Goal: Check status: Check status

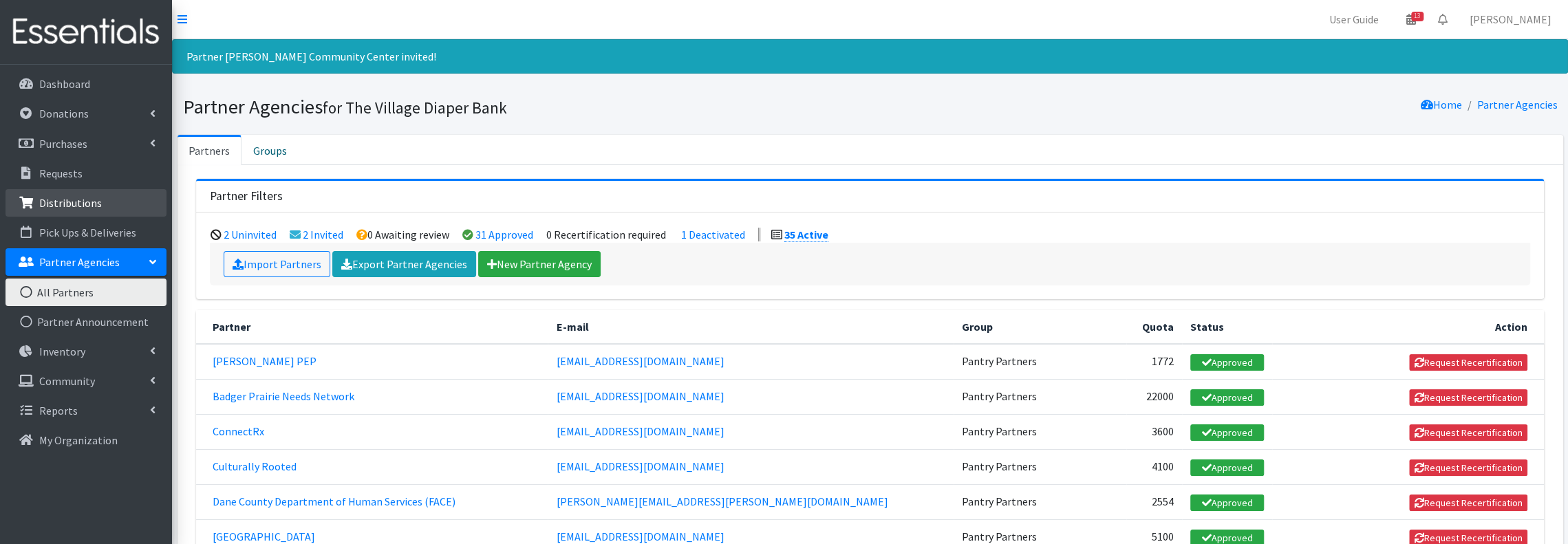
click at [109, 203] on link "Distributions" at bounding box center [85, 203] width 161 height 27
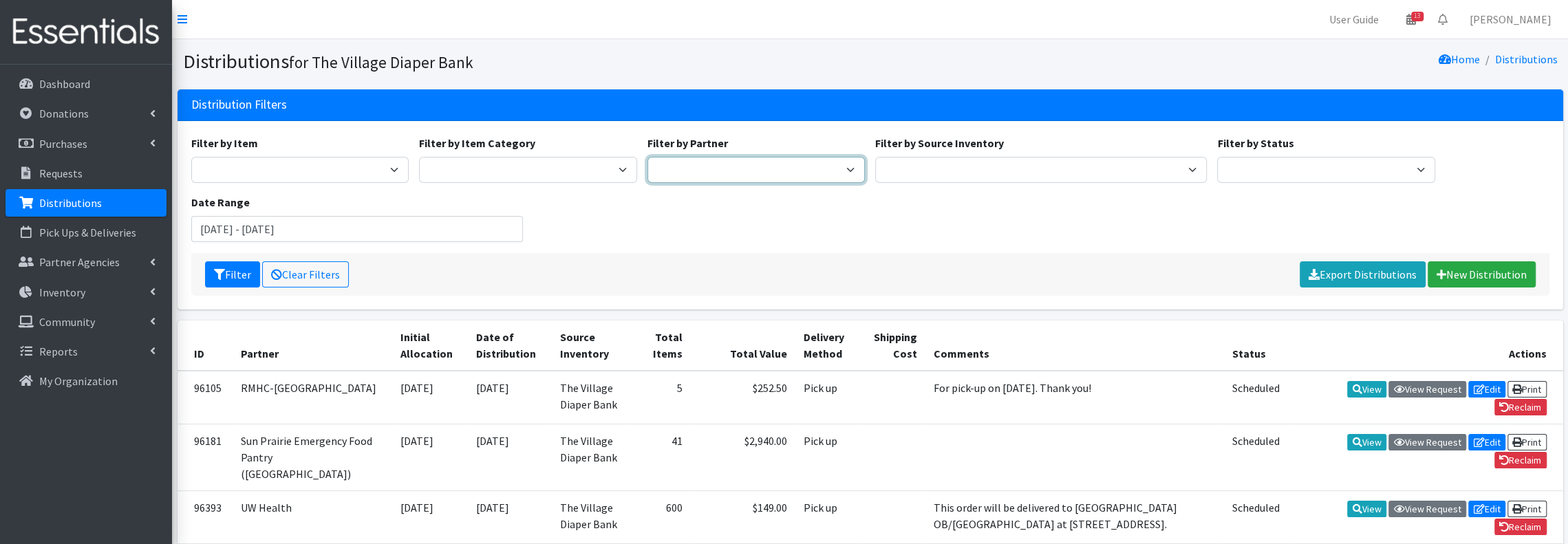
click at [817, 167] on select "[PERSON_NAME] PEP [PERSON_NAME] Prairie Needs Network ConnectRx Culturally Root…" at bounding box center [756, 170] width 218 height 26
select select "5248"
click at [647, 157] on select "[PERSON_NAME] PEP [PERSON_NAME] Prairie Needs Network ConnectRx Culturally Root…" at bounding box center [756, 170] width 218 height 26
click at [513, 225] on input "[DATE] - [DATE]" at bounding box center [356, 229] width 332 height 26
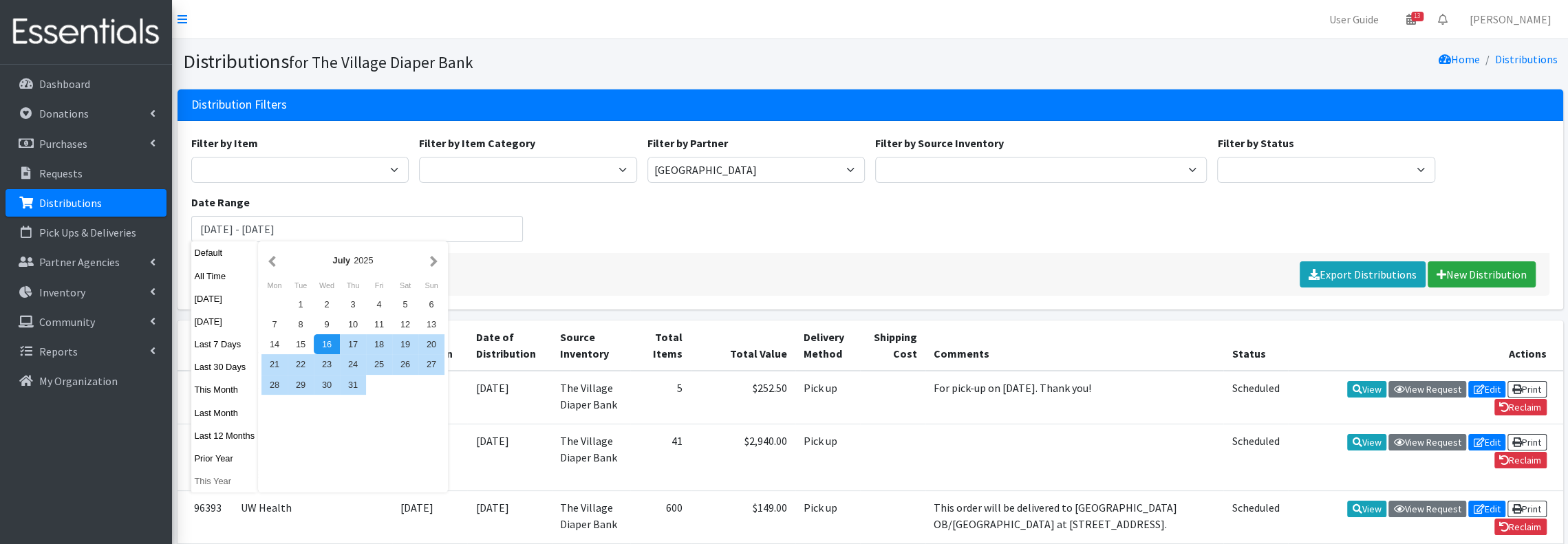
click at [213, 478] on button "This Year" at bounding box center [225, 481] width 67 height 20
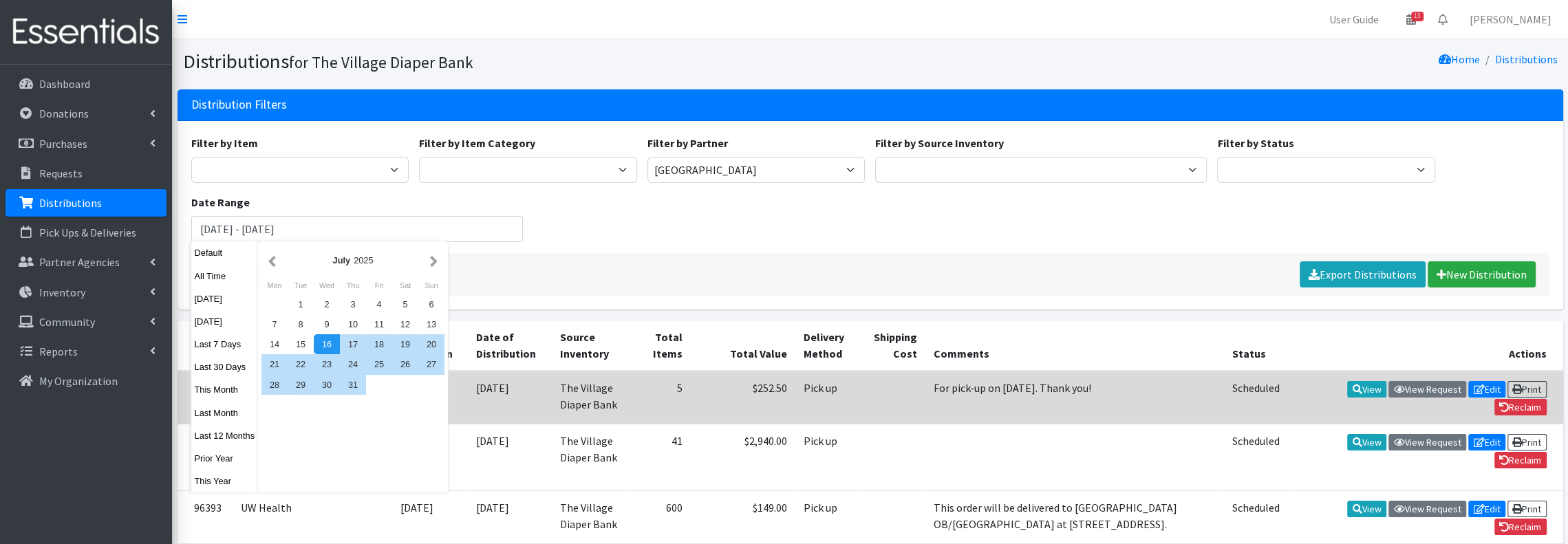
type input "[DATE] - [DATE]"
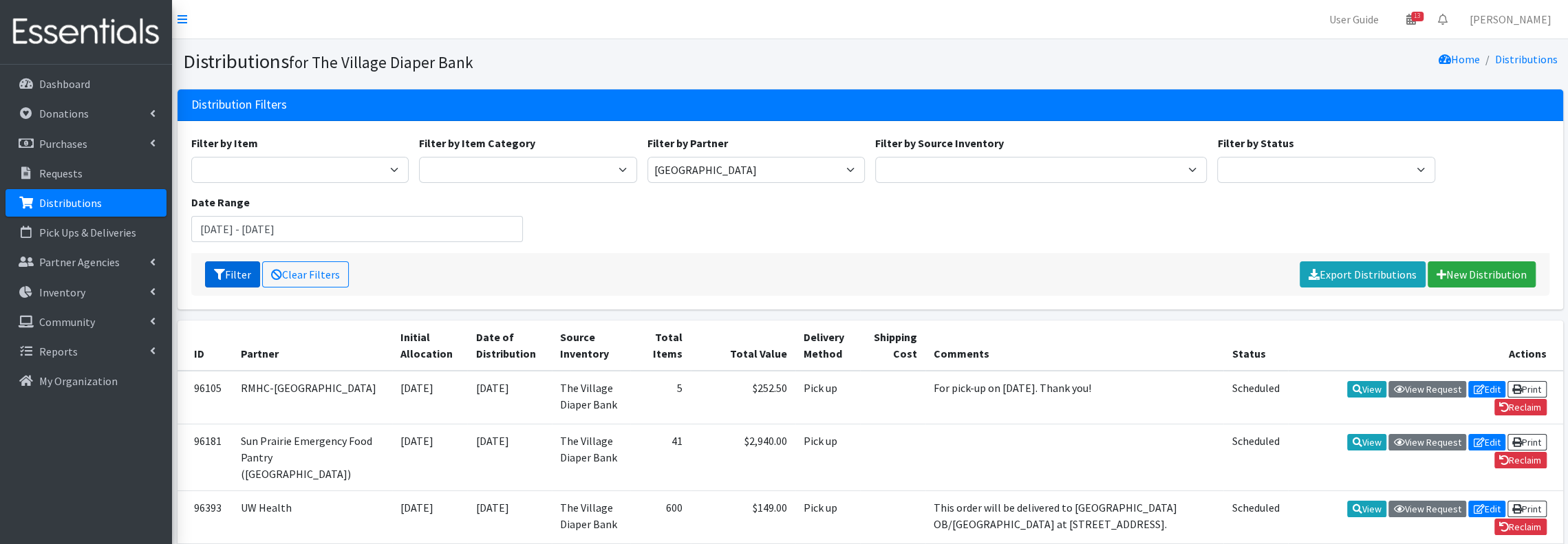
click at [237, 274] on button "Filter" at bounding box center [233, 274] width 55 height 26
